Goal: Complete application form

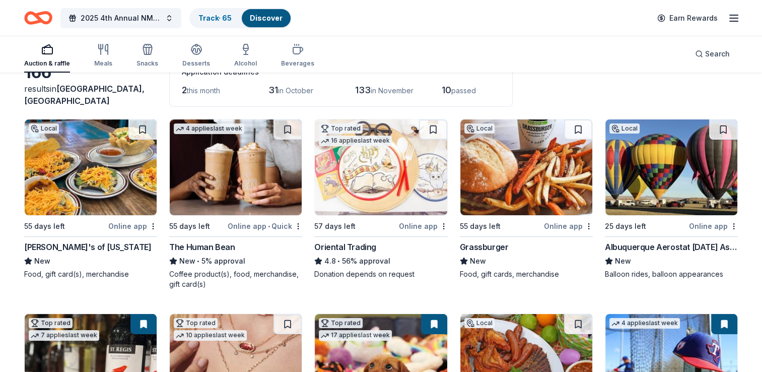
scroll to position [84, 0]
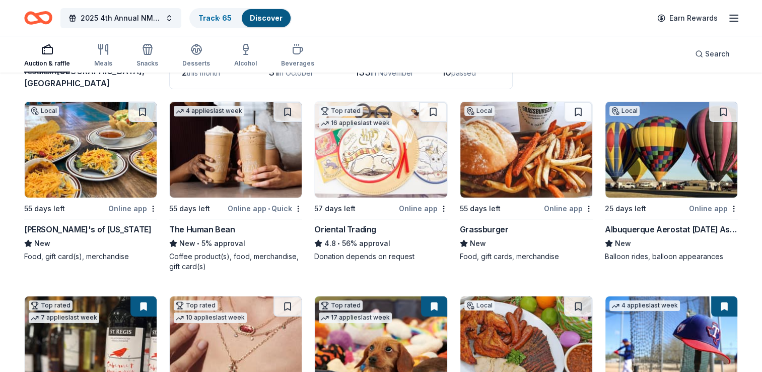
click at [57, 230] on div "Sadie's of New Mexico" at bounding box center [87, 229] width 127 height 12
click at [494, 170] on img at bounding box center [526, 150] width 132 height 96
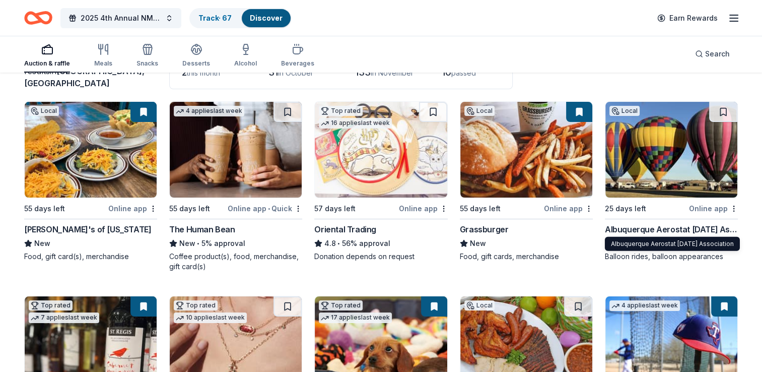
click at [660, 227] on div "Albuquerque Aerostat [DATE] Association" at bounding box center [671, 229] width 133 height 12
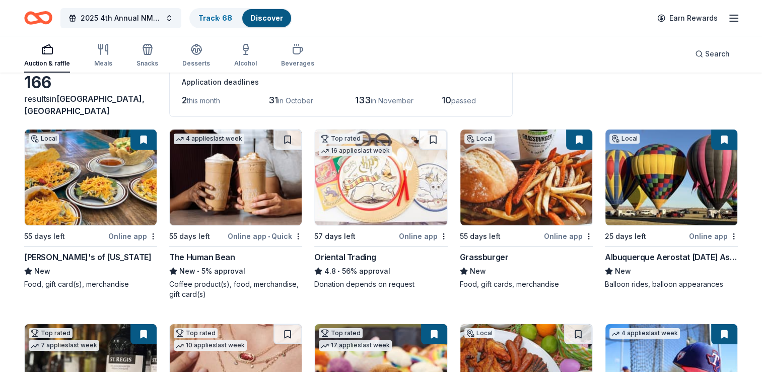
scroll to position [59, 0]
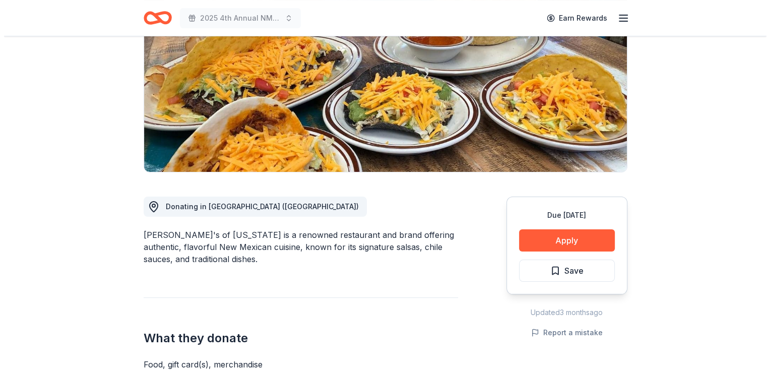
scroll to position [171, 0]
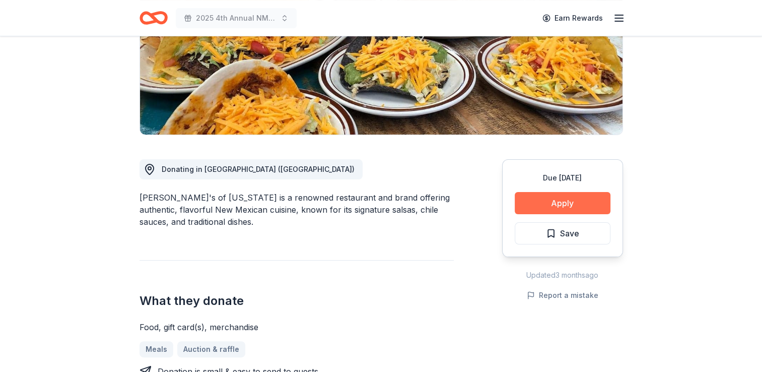
click at [538, 207] on button "Apply" at bounding box center [563, 203] width 96 height 22
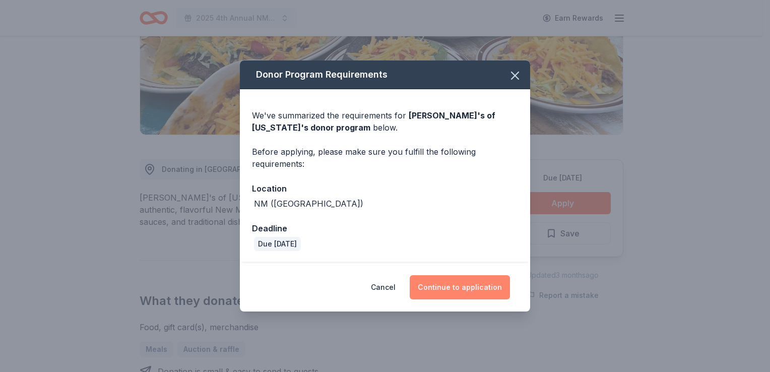
click at [453, 287] on button "Continue to application" at bounding box center [459, 287] width 100 height 24
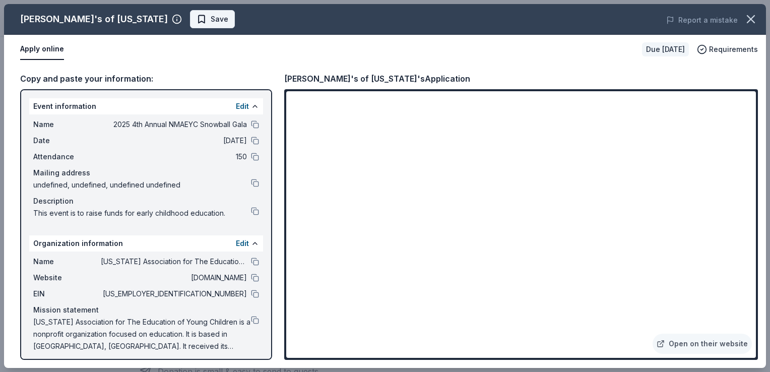
click at [190, 25] on button "Save" at bounding box center [212, 19] width 45 height 18
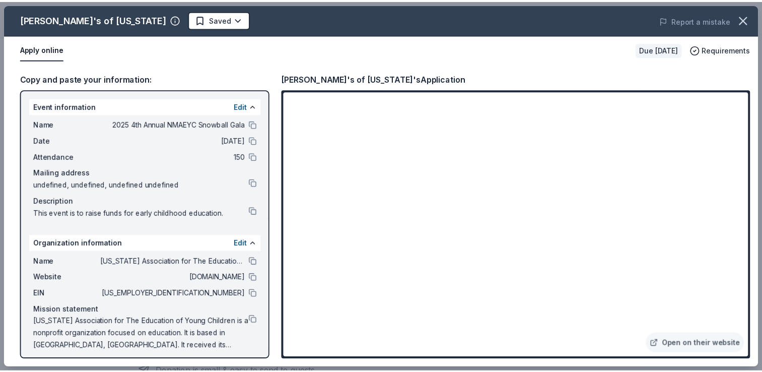
scroll to position [0, 0]
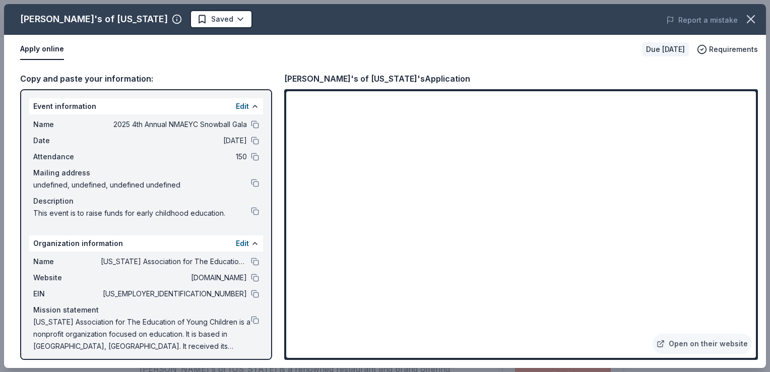
click at [163, 25] on html "2025 4th Annual NMAEYC Snowball Gala Earn Rewards Due in 55 days Share Sadie's …" at bounding box center [385, 186] width 770 height 372
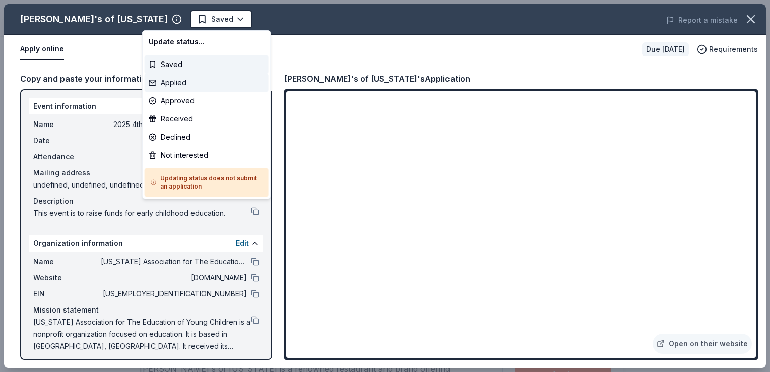
click at [166, 80] on div "Applied" at bounding box center [207, 83] width 124 height 18
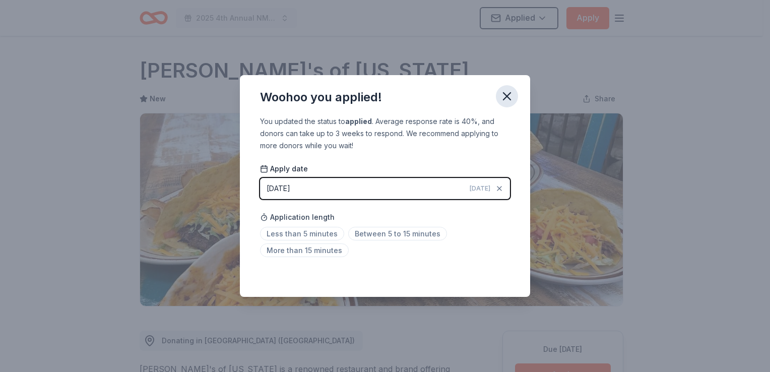
click at [510, 98] on icon "button" at bounding box center [507, 96] width 14 height 14
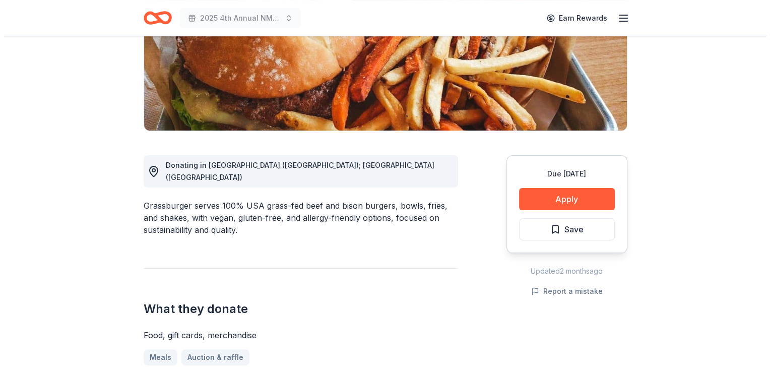
scroll to position [193, 0]
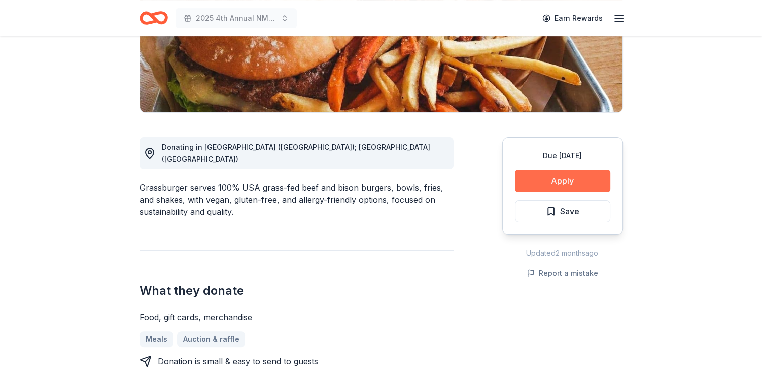
click at [544, 183] on button "Apply" at bounding box center [563, 181] width 96 height 22
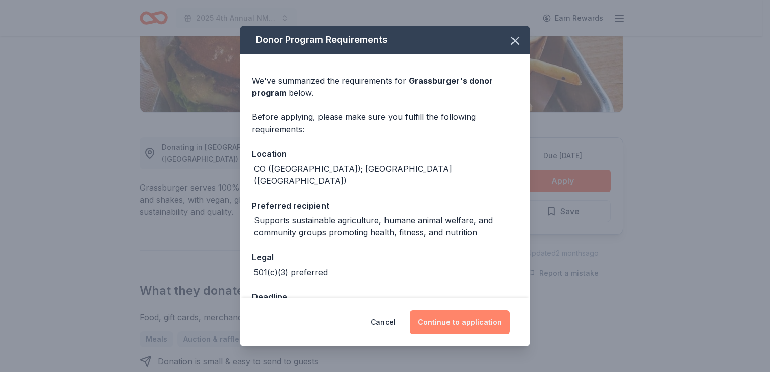
click at [445, 319] on button "Continue to application" at bounding box center [459, 322] width 100 height 24
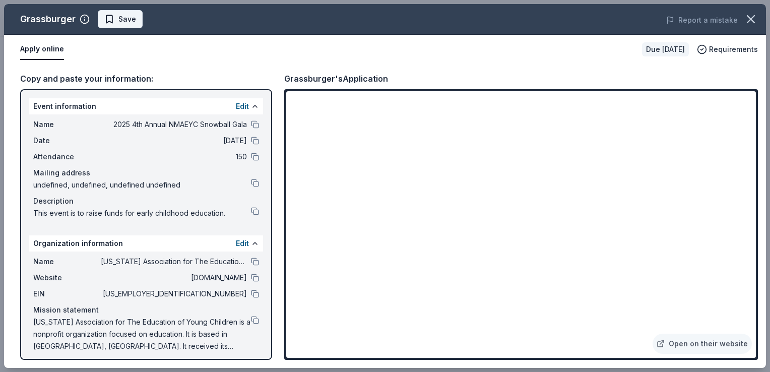
click at [134, 23] on button "Save" at bounding box center [120, 19] width 45 height 18
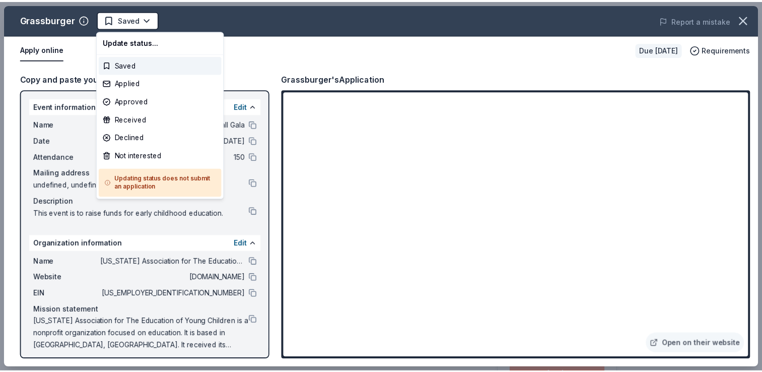
scroll to position [0, 0]
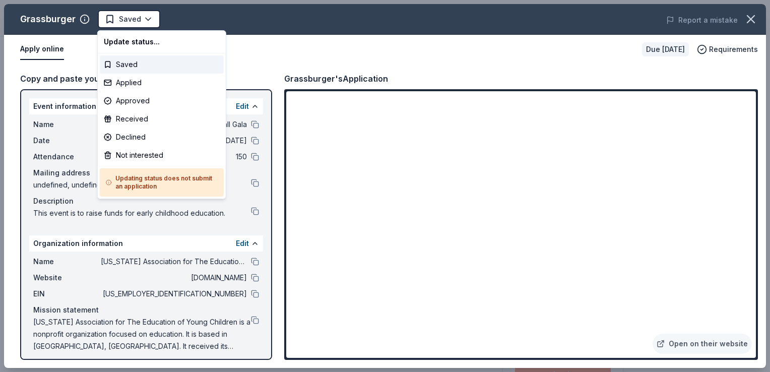
click at [134, 23] on html "2025 4th Annual NMAEYC Snowball Gala Saved Apply Due [DATE] Share Grassburger N…" at bounding box center [385, 186] width 770 height 372
click at [125, 80] on div "Applied" at bounding box center [162, 83] width 124 height 18
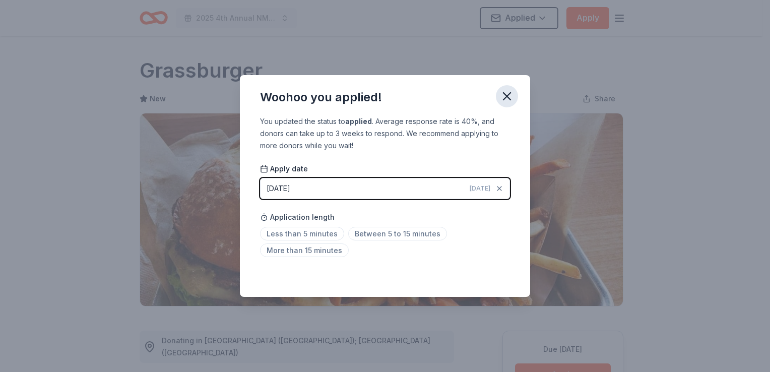
click at [506, 98] on icon "button" at bounding box center [507, 96] width 14 height 14
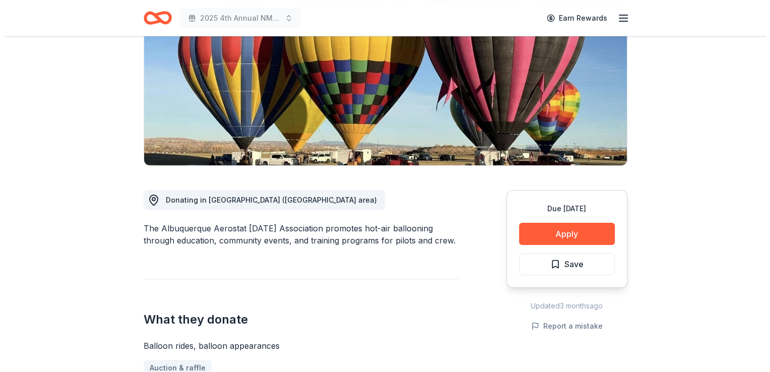
scroll to position [142, 0]
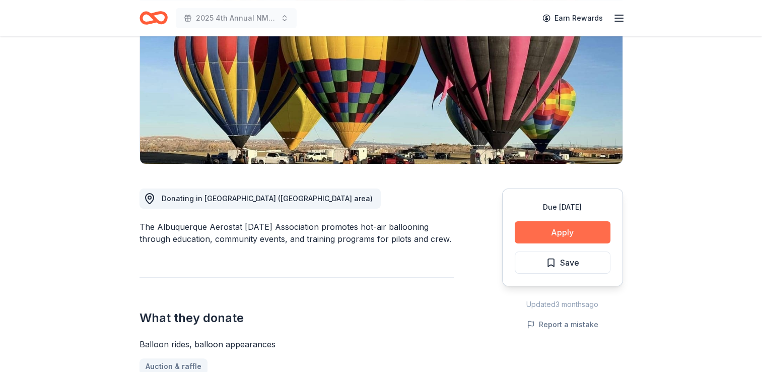
click at [558, 233] on button "Apply" at bounding box center [563, 232] width 96 height 22
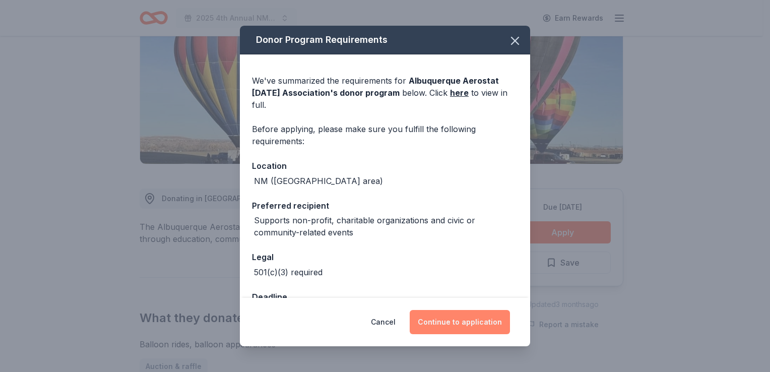
click at [445, 317] on button "Continue to application" at bounding box center [459, 322] width 100 height 24
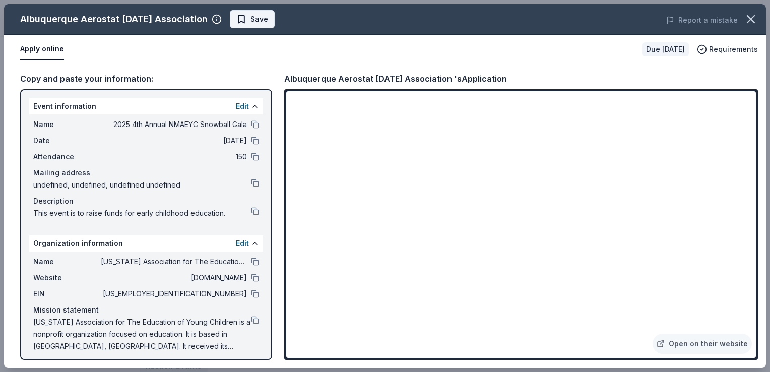
click at [264, 21] on span "Save" at bounding box center [259, 19] width 18 height 12
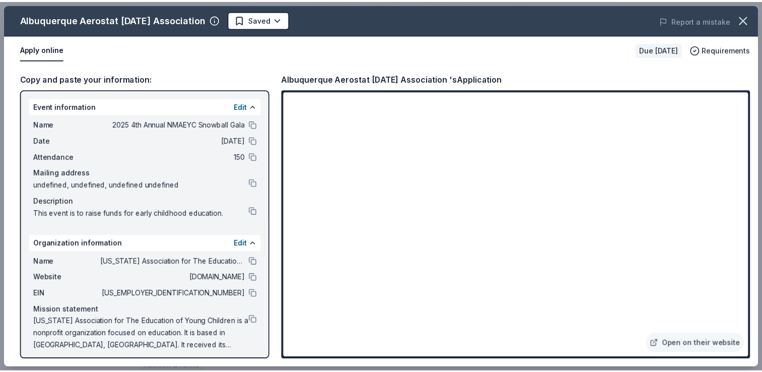
scroll to position [0, 0]
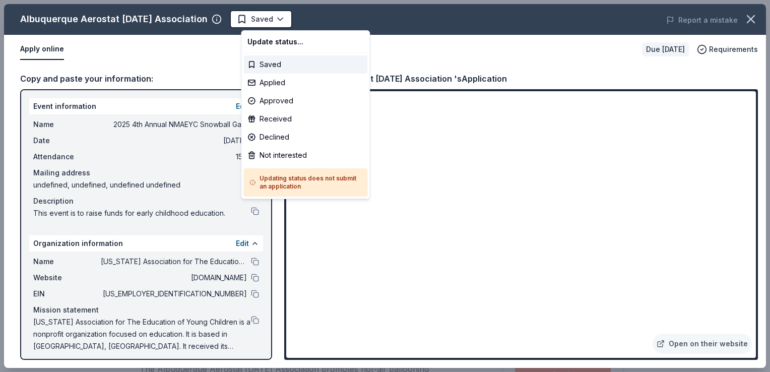
click at [264, 21] on body "2025 4th Annual NMAEYC Snowball Gala Saved Apply Due [DATE] Share Albuquerque A…" at bounding box center [381, 186] width 762 height 372
click at [266, 83] on div "Applied" at bounding box center [305, 83] width 124 height 18
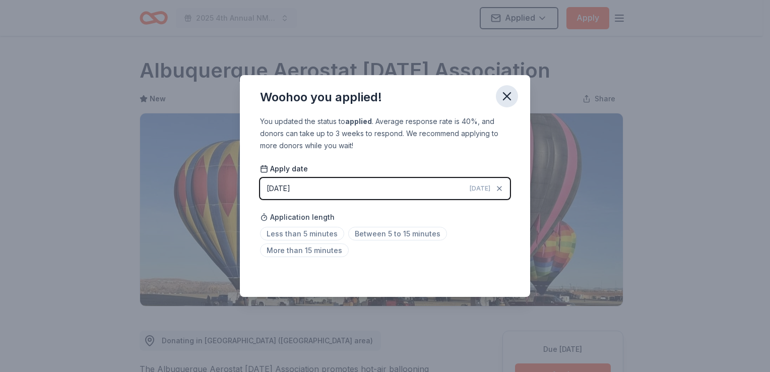
click at [504, 96] on icon "button" at bounding box center [507, 96] width 14 height 14
